Goal: Task Accomplishment & Management: Manage account settings

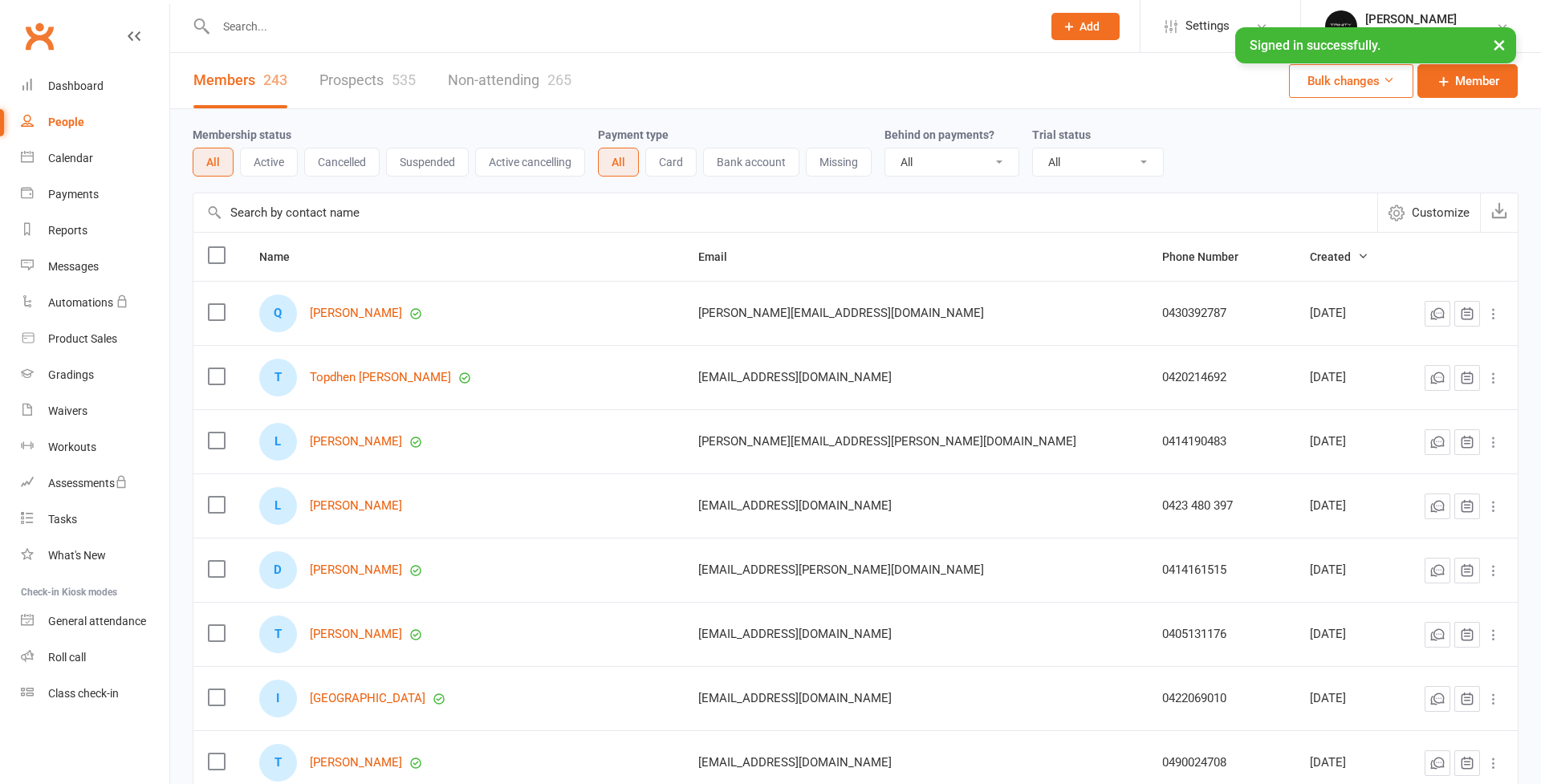
select select "100"
click at [78, 93] on link "Dashboard" at bounding box center [95, 86] width 149 height 36
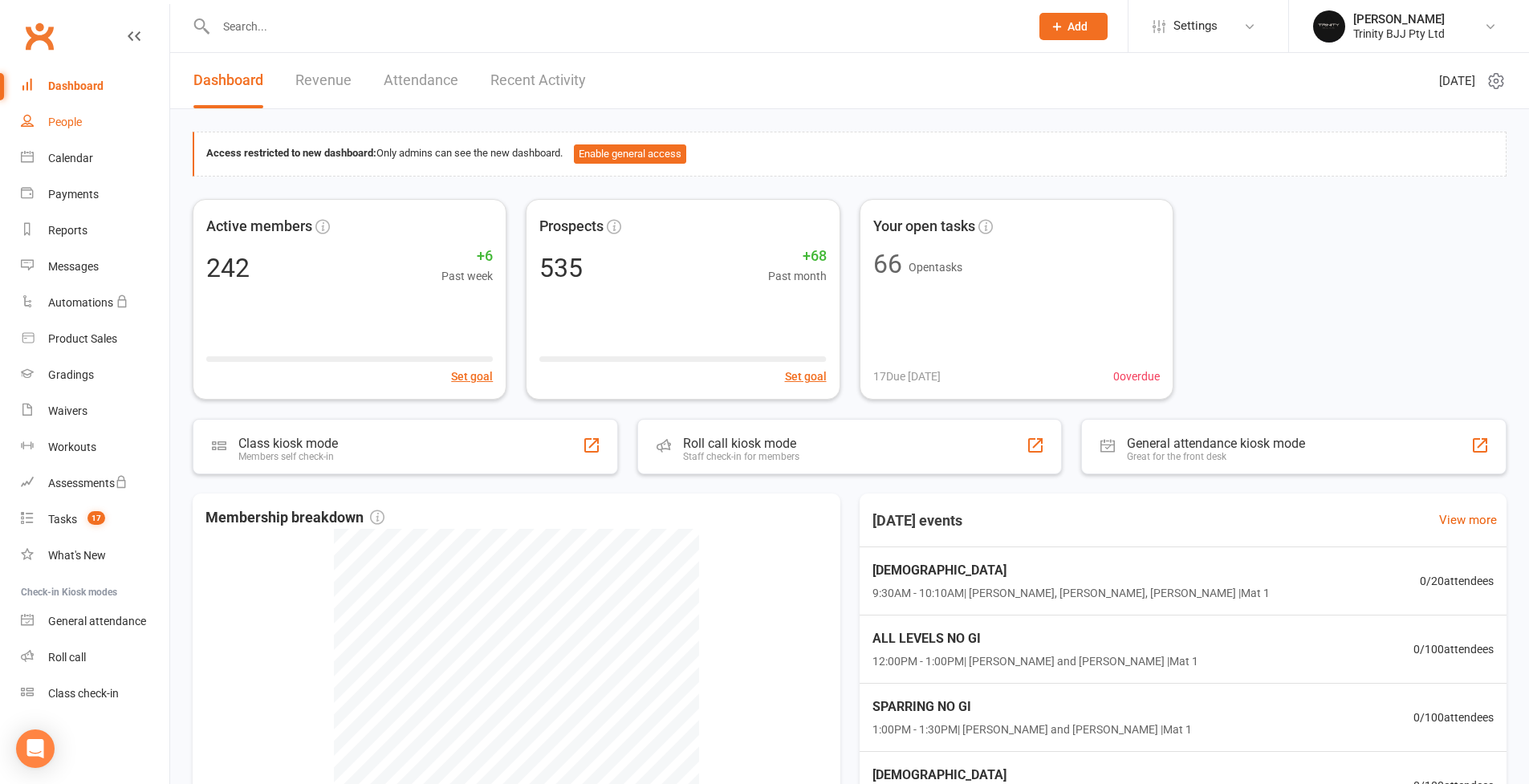
click at [64, 123] on div "People" at bounding box center [64, 121] width 34 height 13
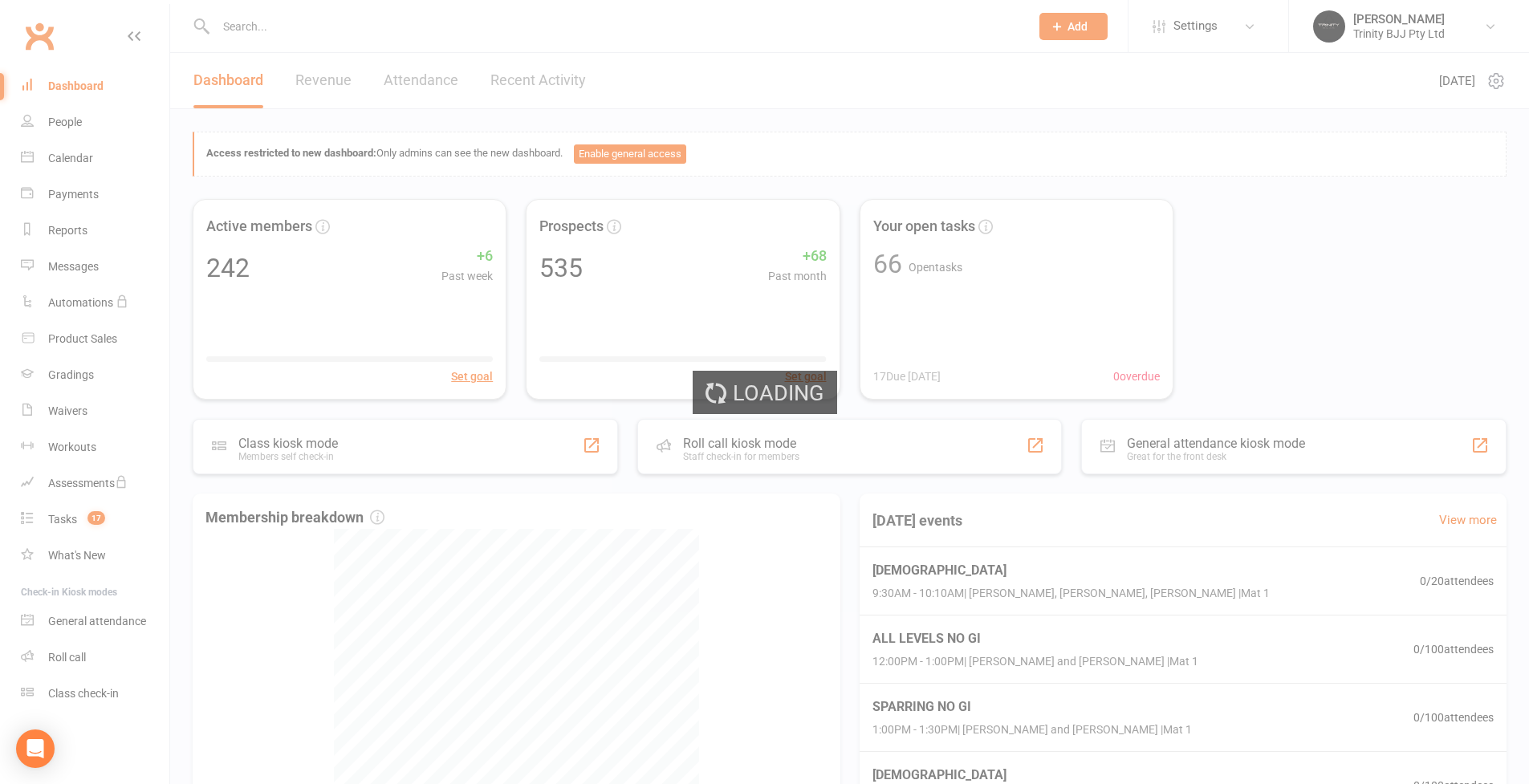
select select "100"
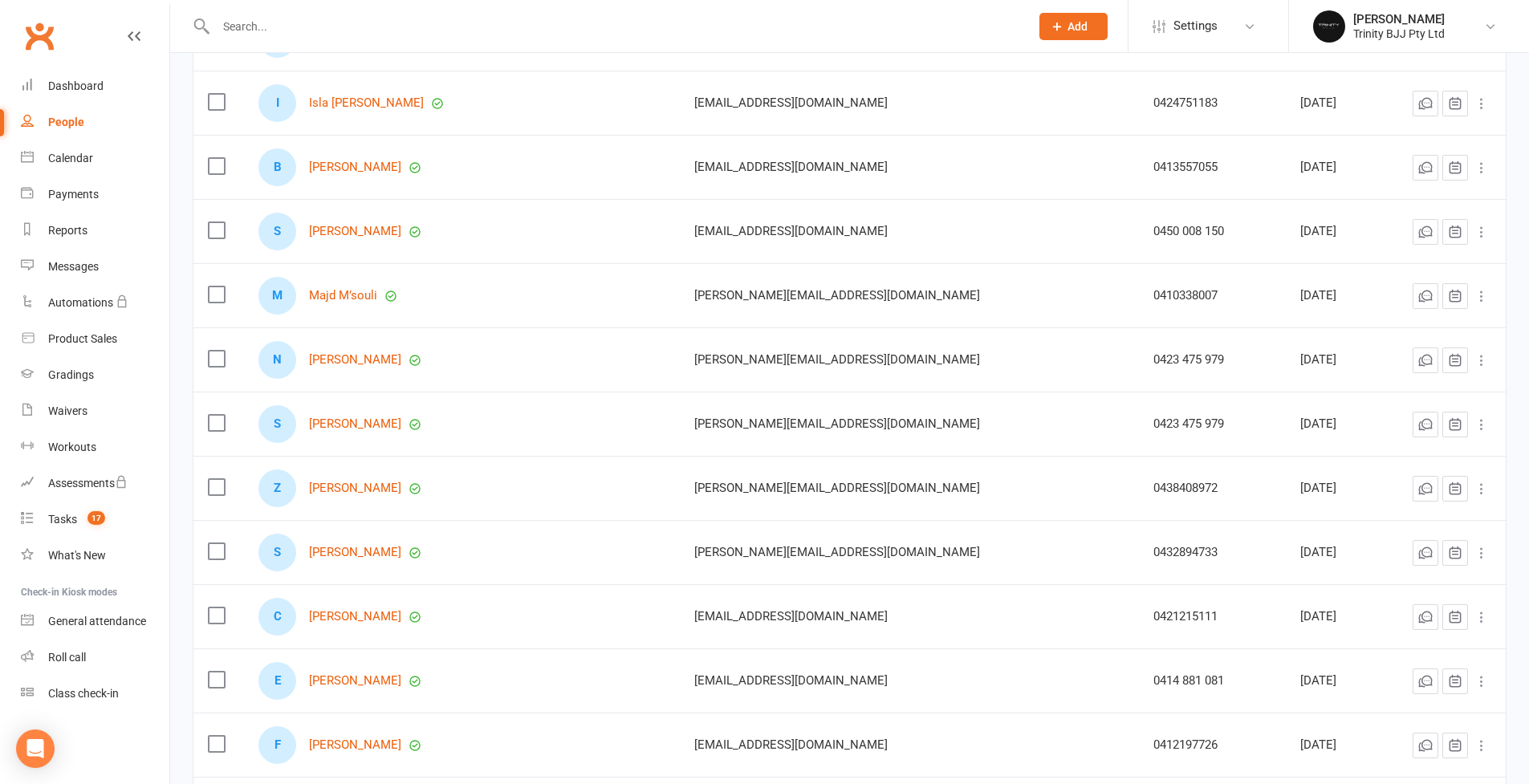
scroll to position [6071, 0]
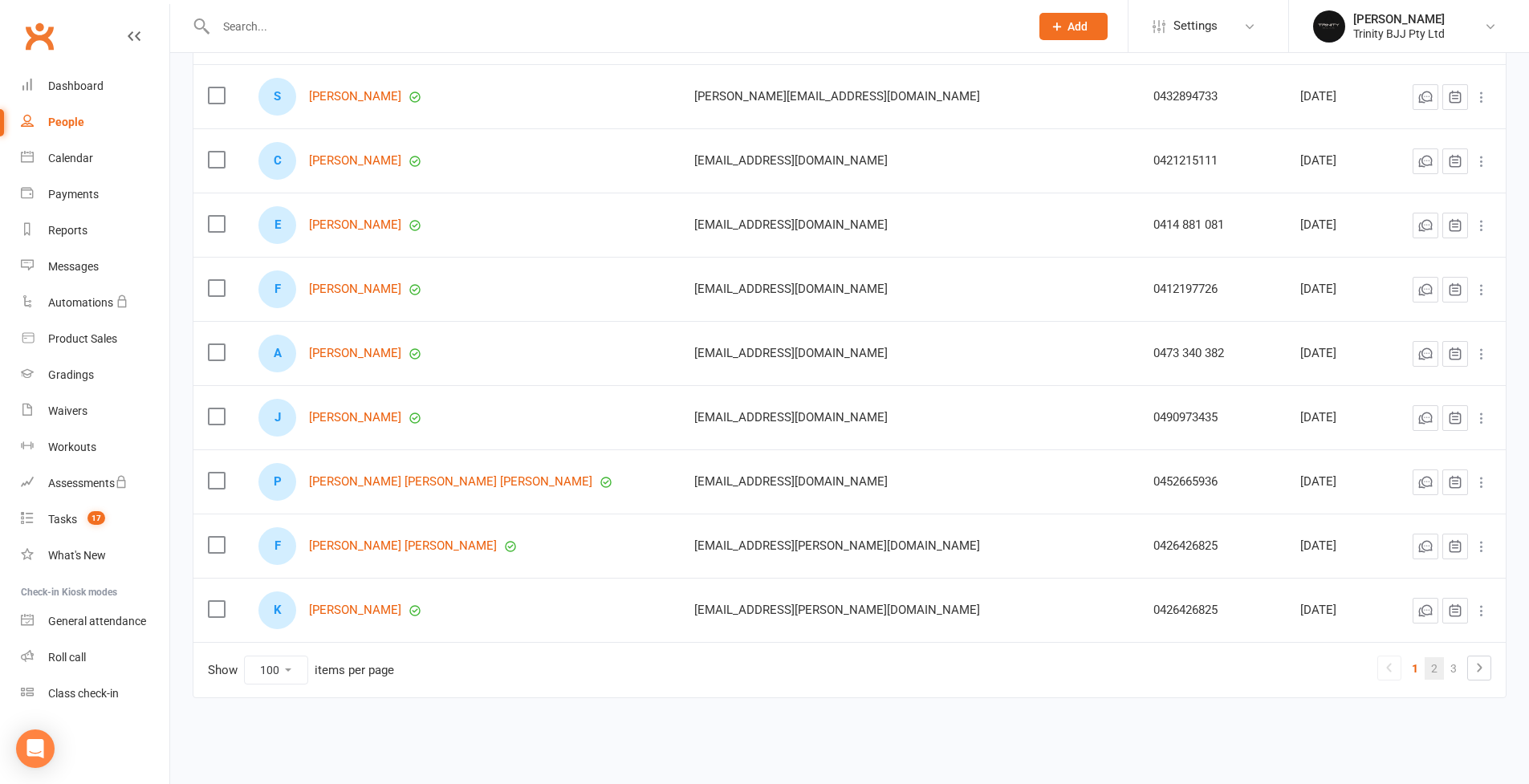
click at [1438, 660] on link "2" at bounding box center [1434, 668] width 19 height 23
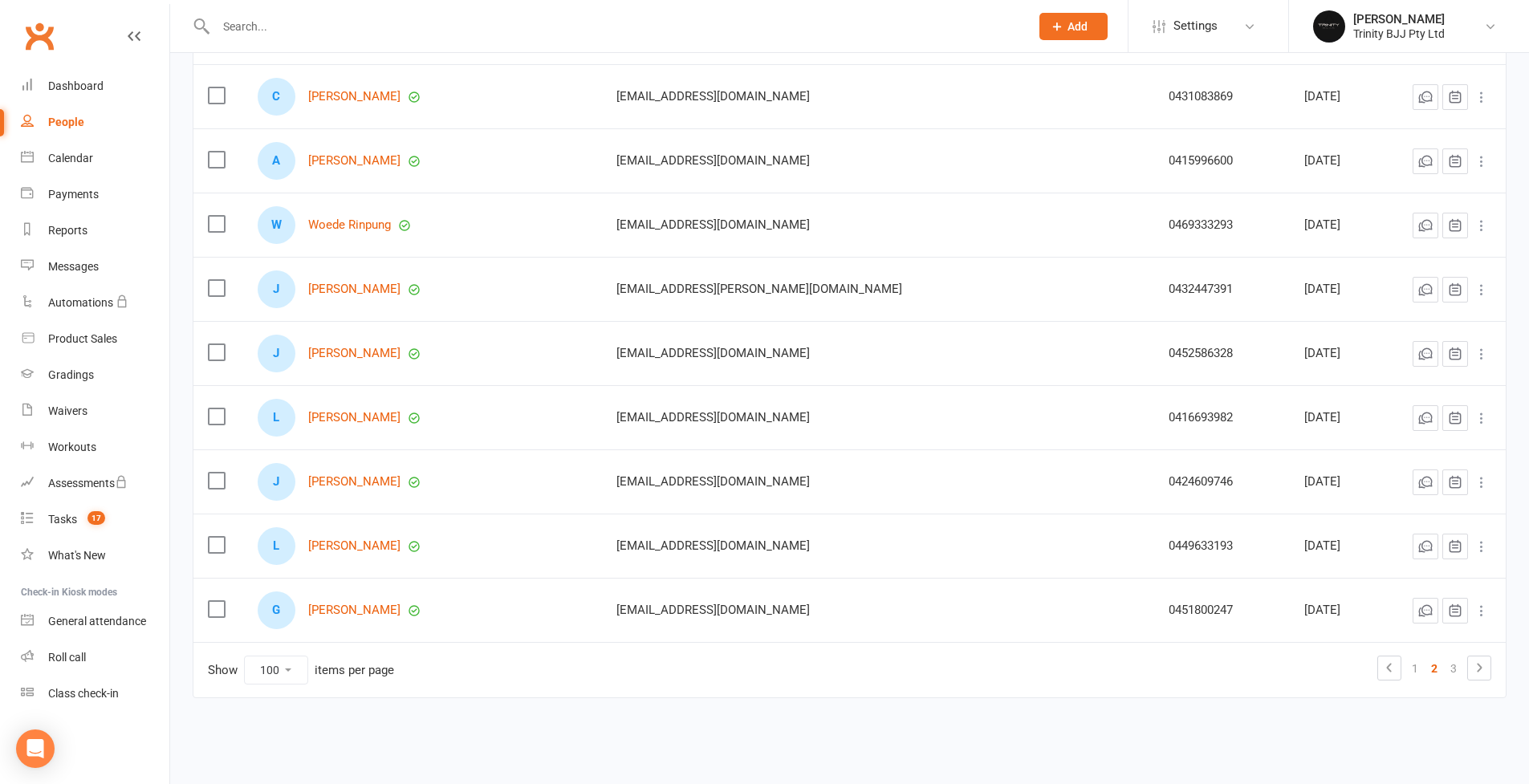
click at [1454, 658] on link "3" at bounding box center [1453, 668] width 19 height 23
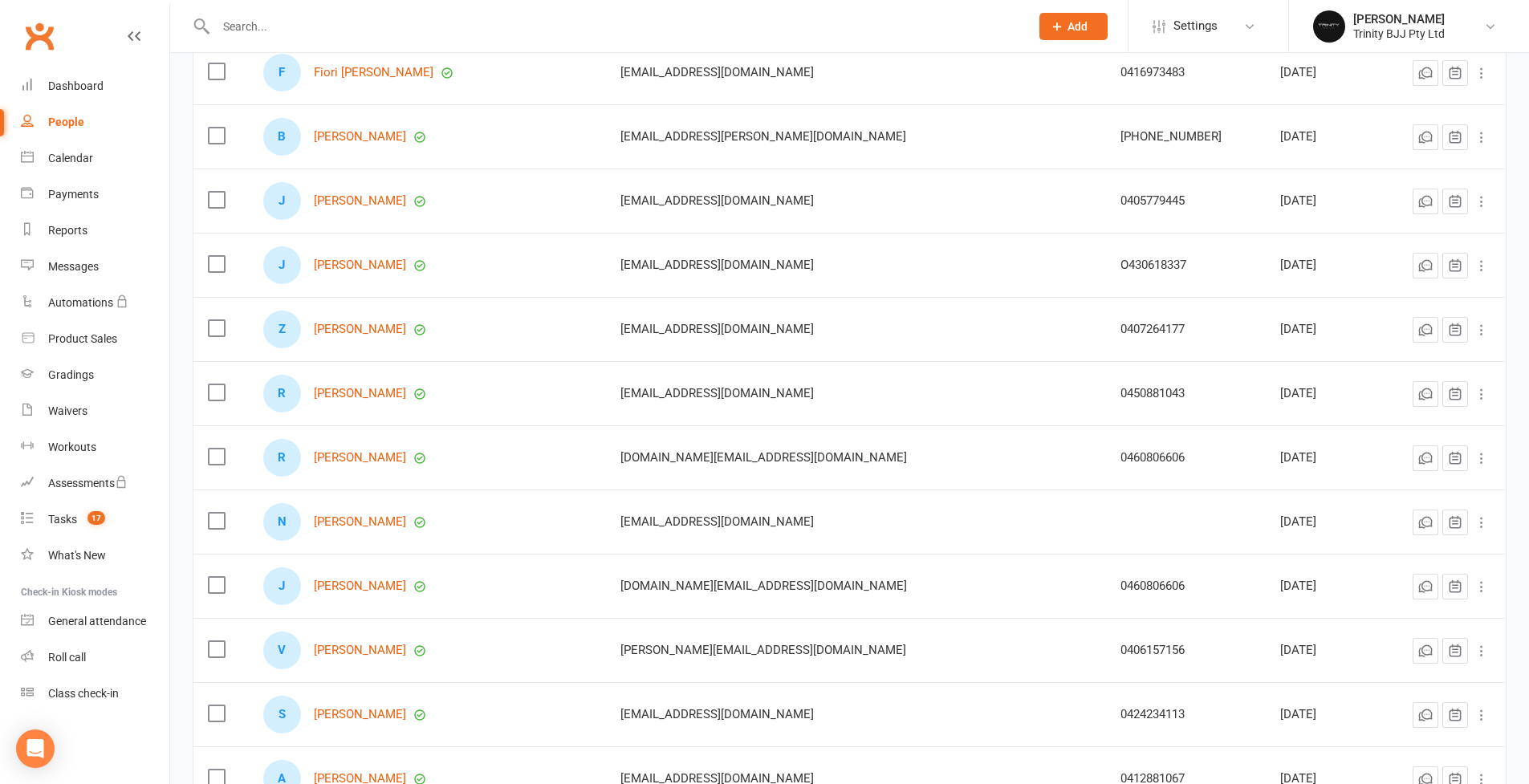
scroll to position [0, 0]
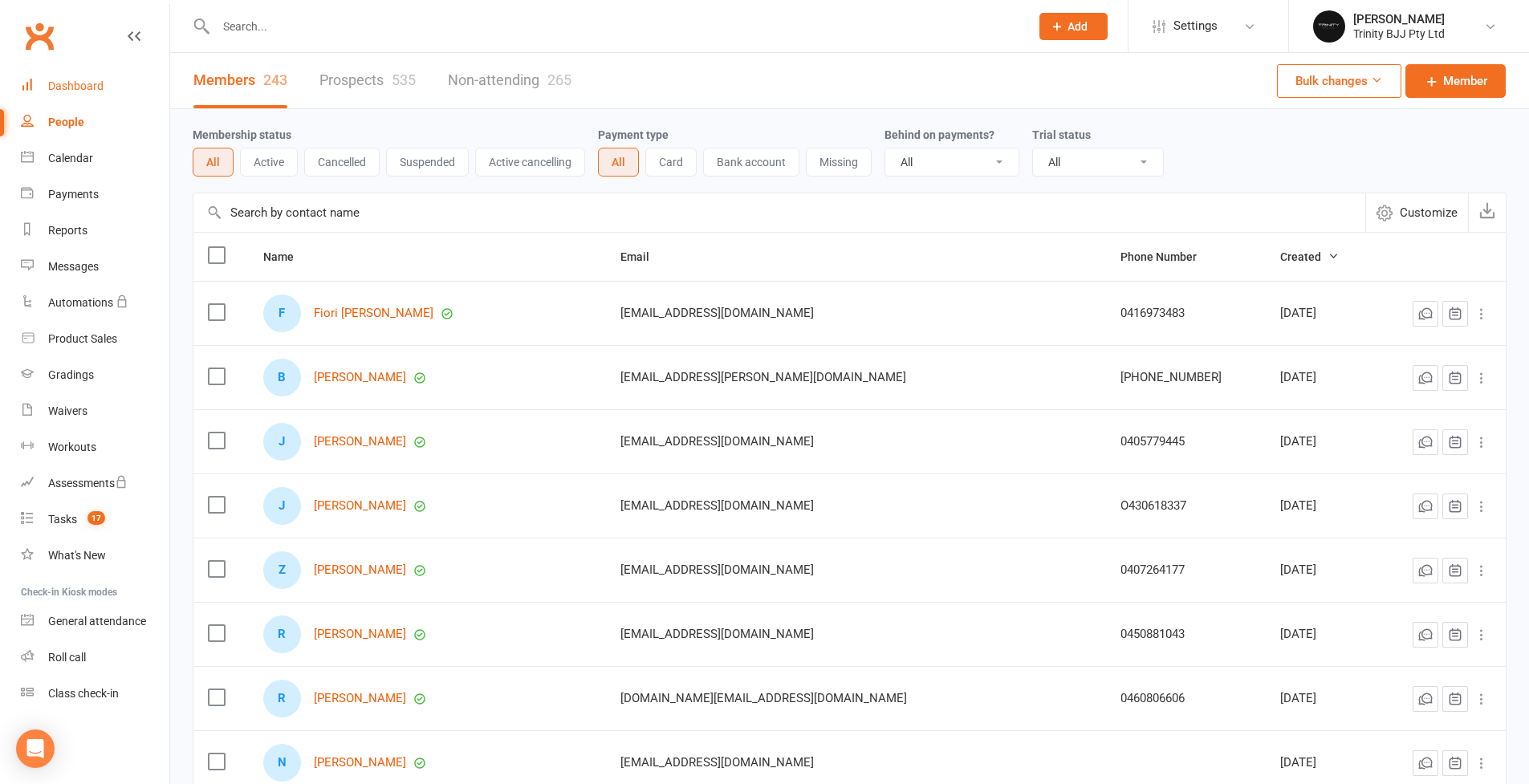
click at [83, 85] on div "Dashboard" at bounding box center [75, 86] width 55 height 13
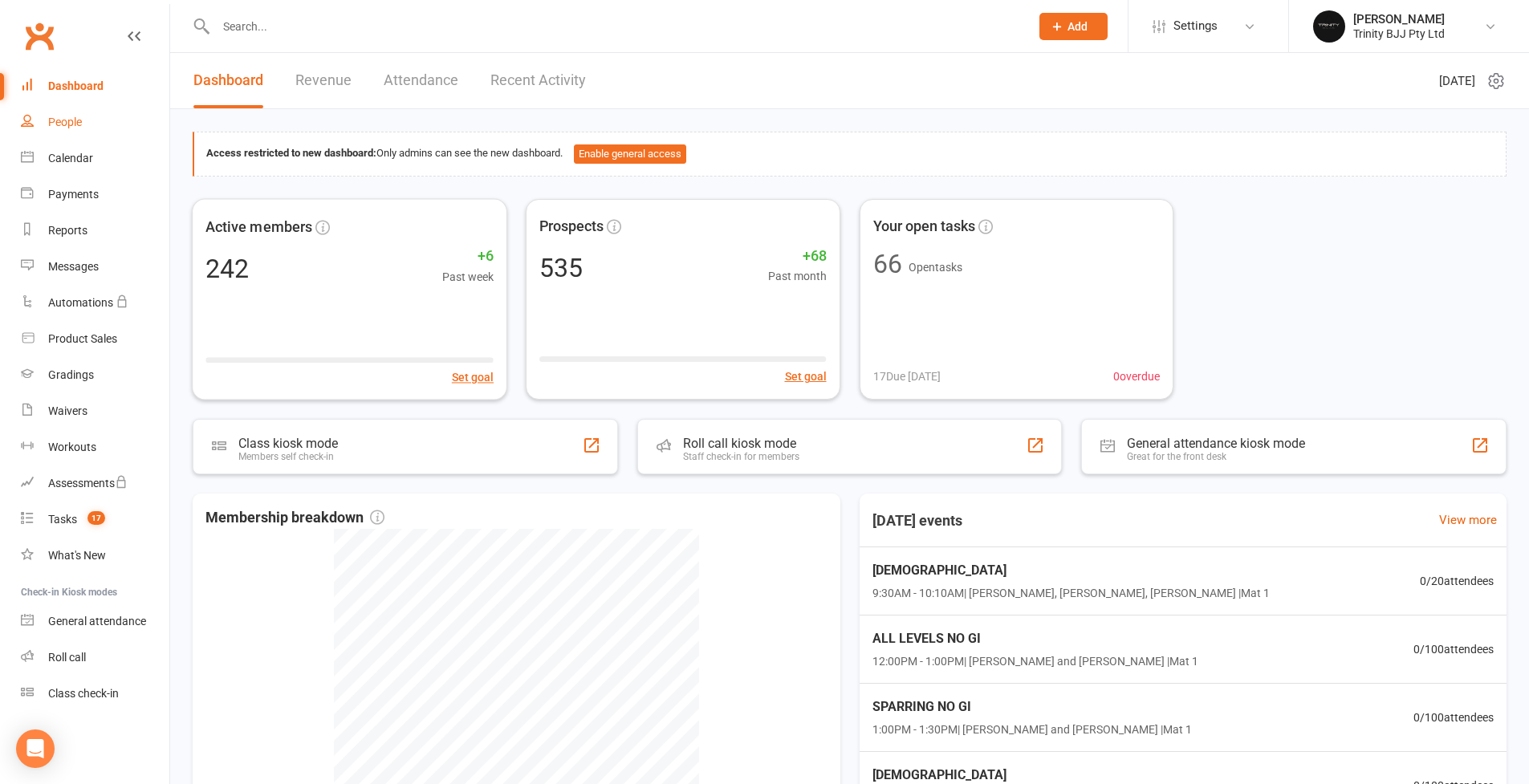
click at [89, 127] on link "People" at bounding box center [95, 122] width 149 height 36
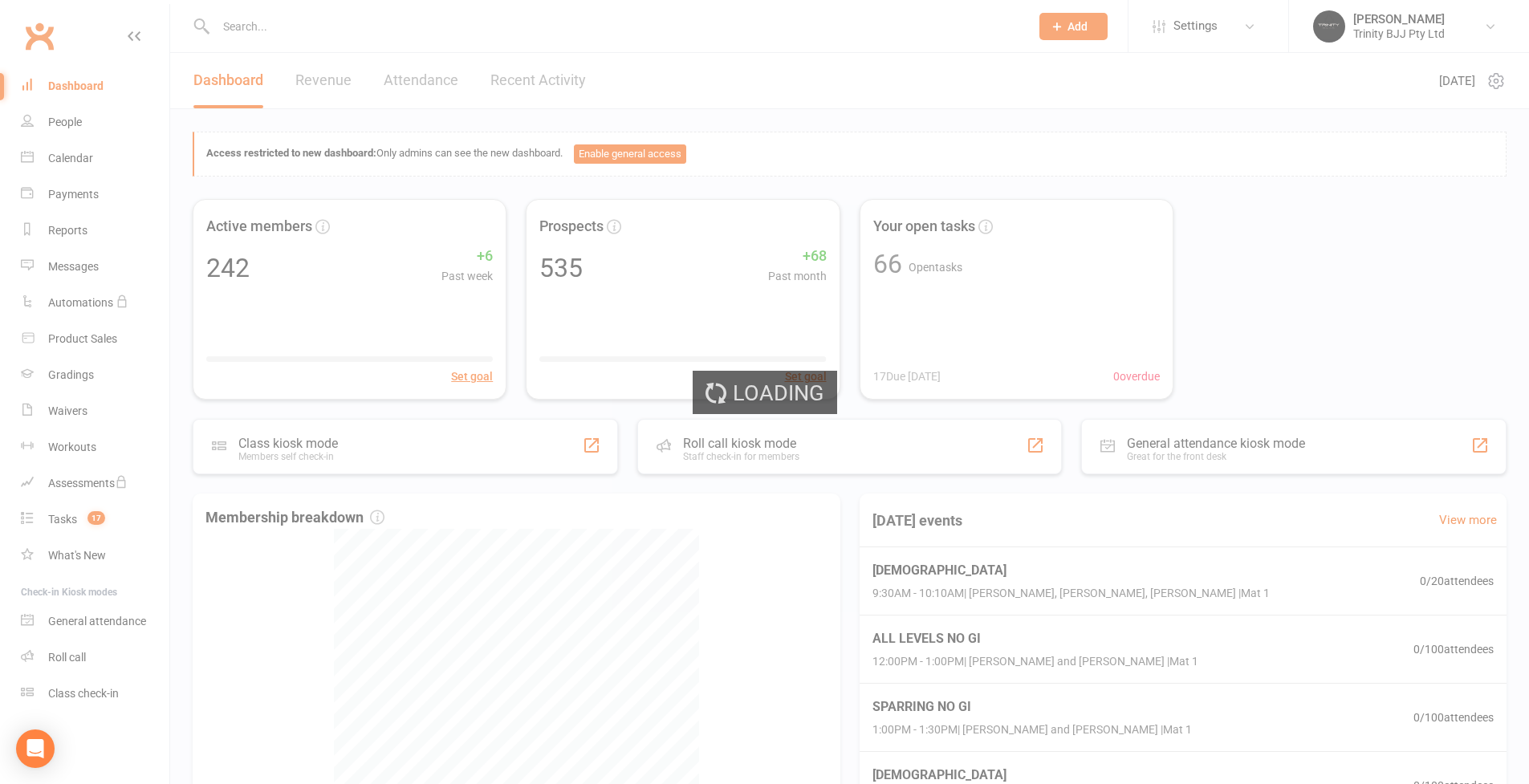
select select "100"
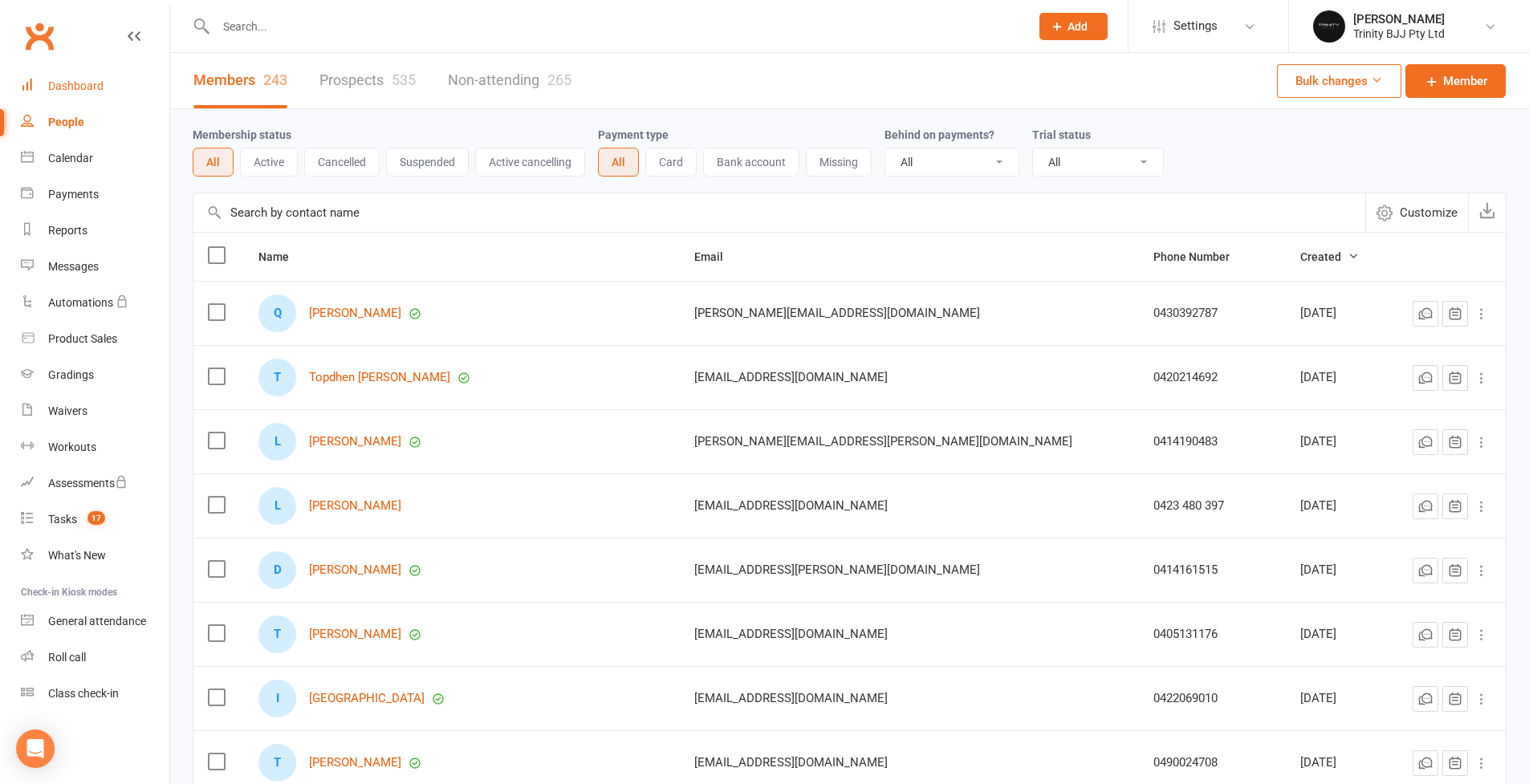
click at [93, 91] on div "Dashboard" at bounding box center [75, 86] width 55 height 13
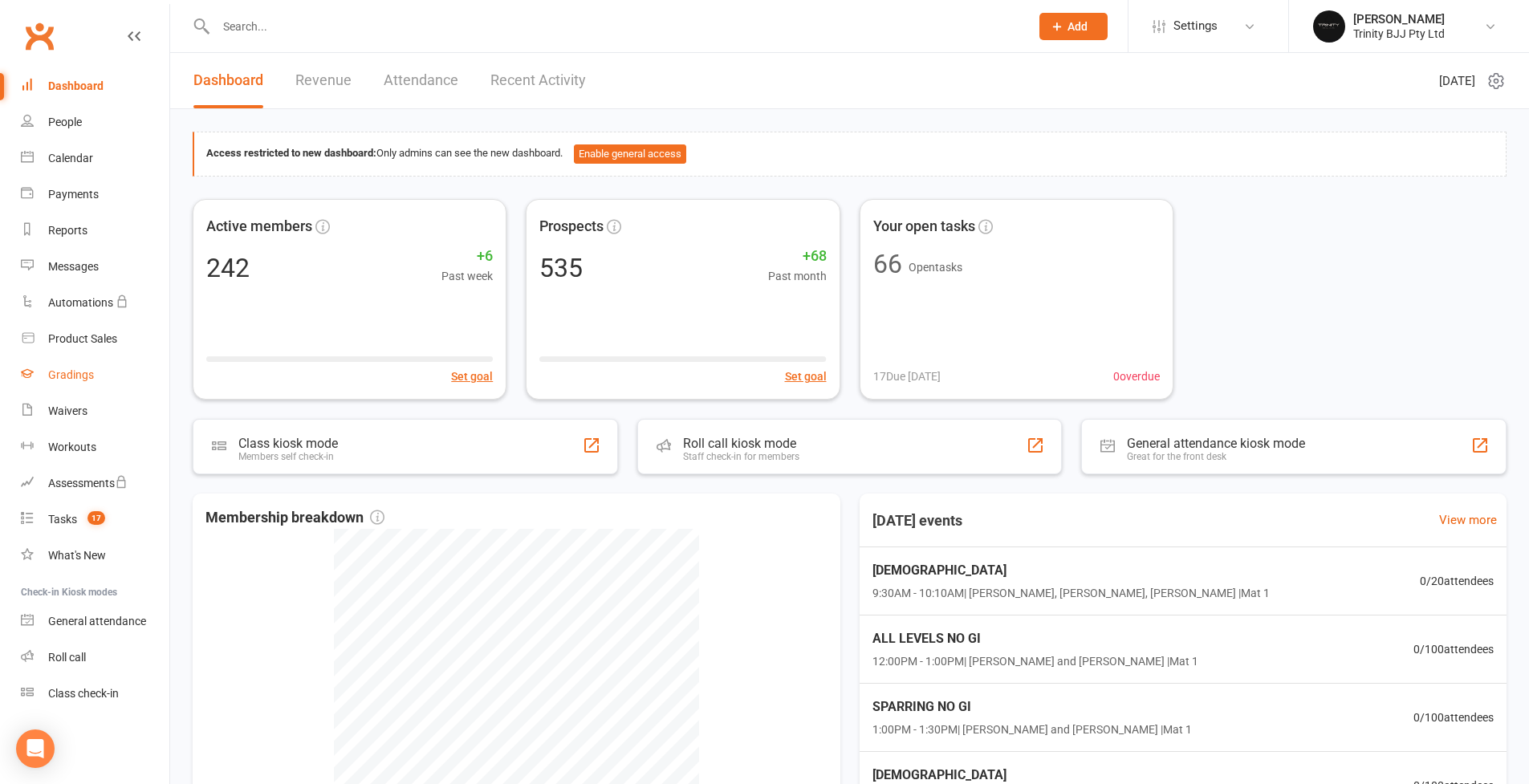
click at [70, 381] on link "Gradings" at bounding box center [95, 375] width 149 height 36
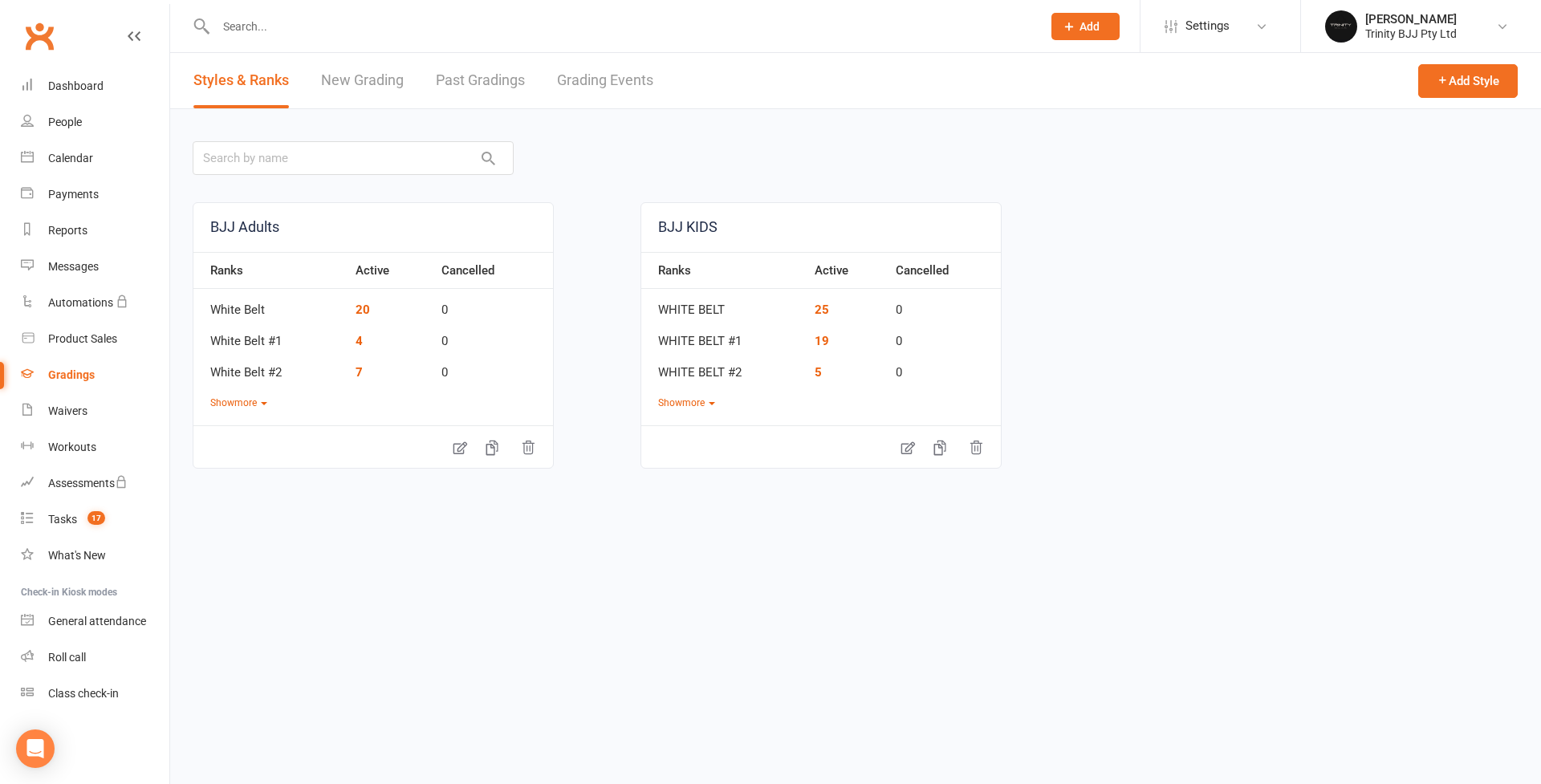
click at [351, 87] on link "New Grading" at bounding box center [362, 80] width 82 height 55
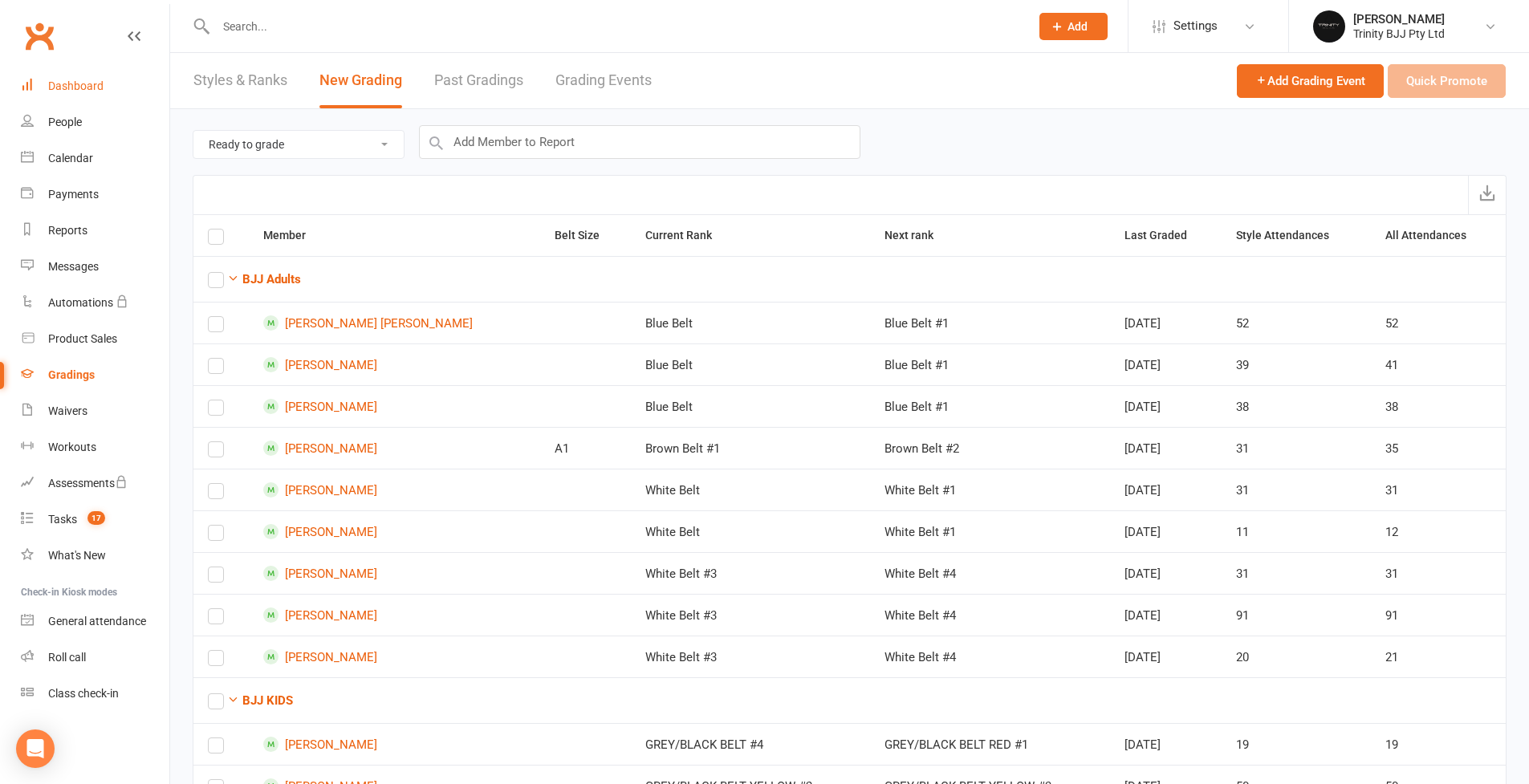
click at [94, 92] on div "Dashboard" at bounding box center [75, 86] width 55 height 13
